Goal: Task Accomplishment & Management: Manage account settings

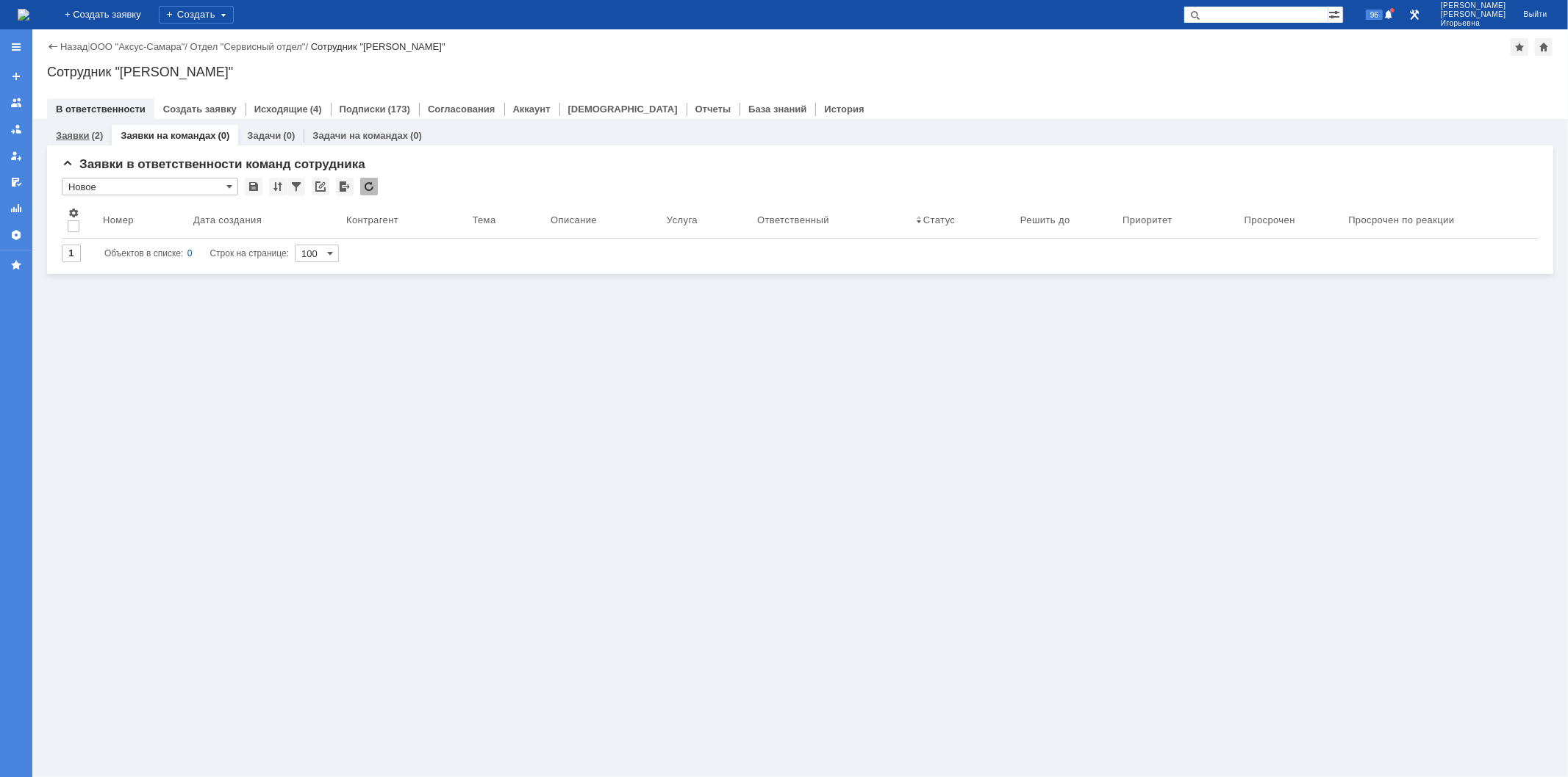
click at [71, 134] on link "Заявки" at bounding box center [71, 135] width 33 height 11
